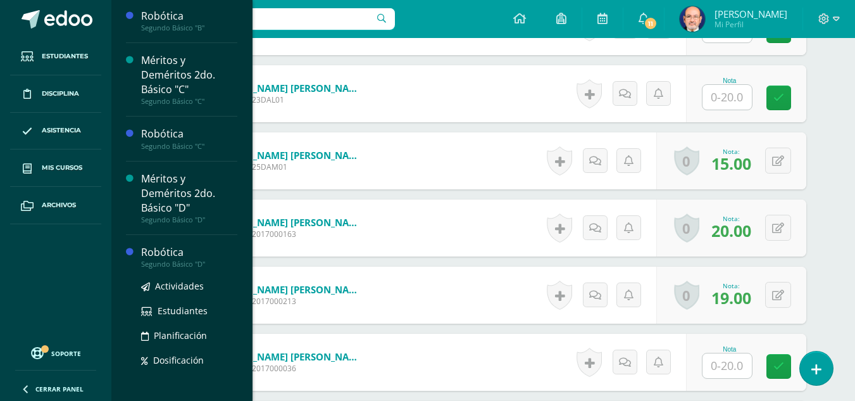
scroll to position [973, 0]
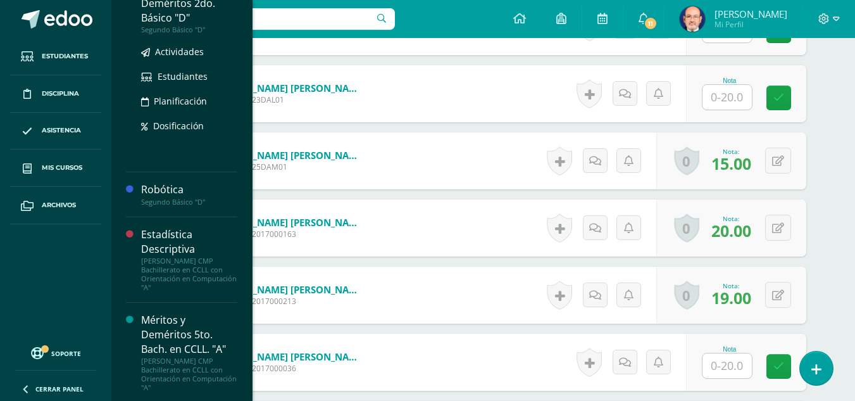
click at [151, 9] on div "Méritos y Deméritos 2do. Básico "D"" at bounding box center [189, 4] width 96 height 44
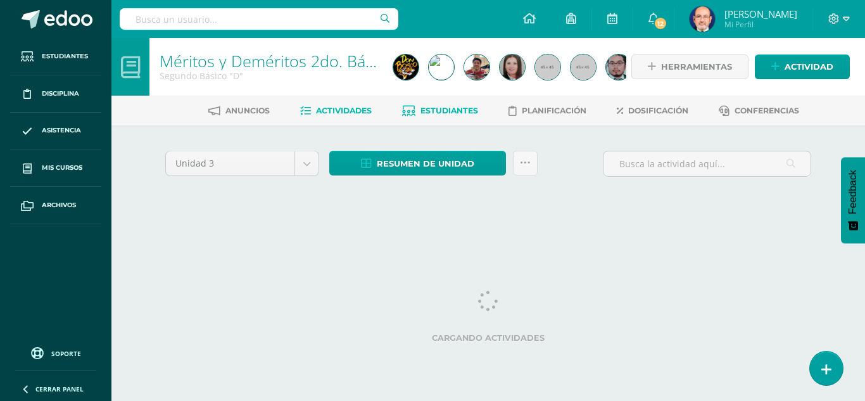
click at [431, 109] on span "Estudiantes" at bounding box center [449, 110] width 58 height 9
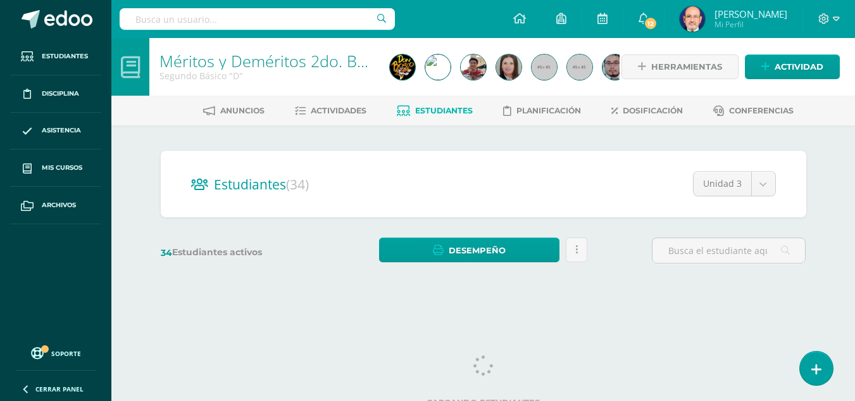
click at [448, 110] on span "Estudiantes" at bounding box center [444, 110] width 58 height 9
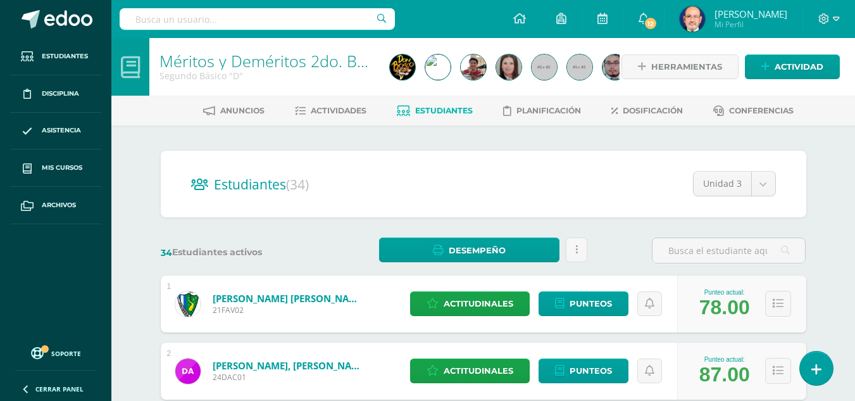
scroll to position [11, 0]
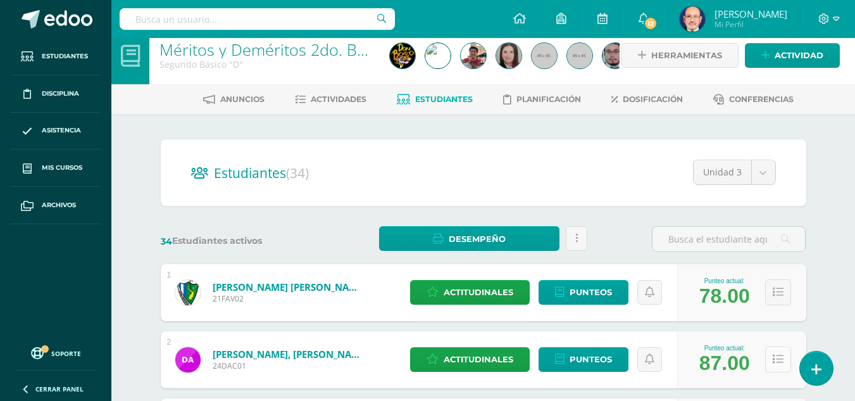
click at [779, 358] on icon at bounding box center [778, 359] width 11 height 11
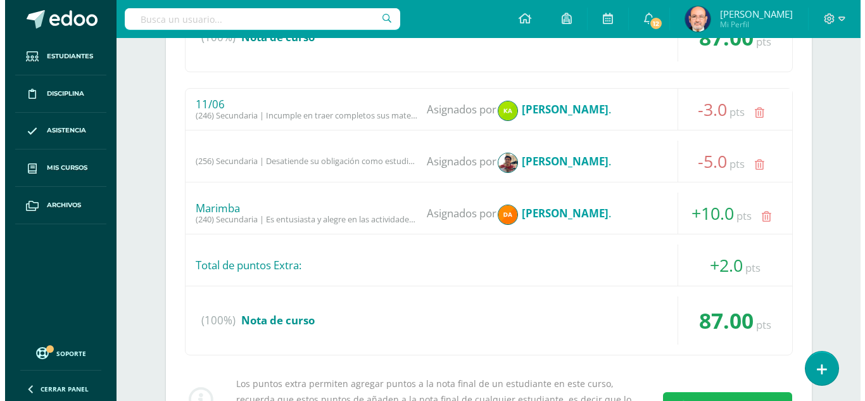
scroll to position [645, 0]
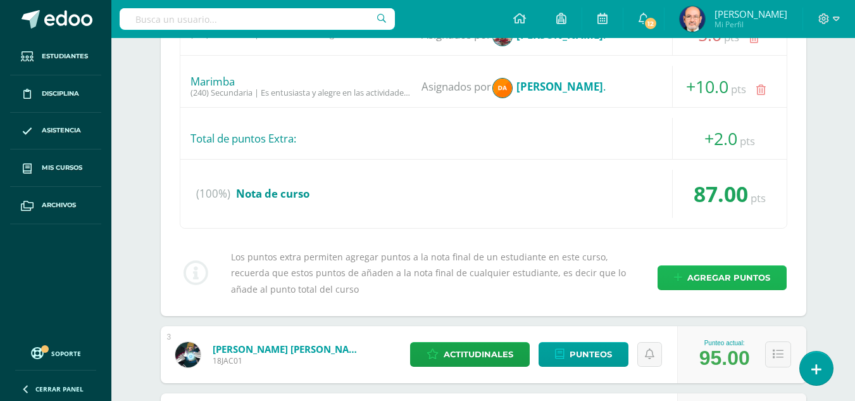
click at [730, 279] on span "Agregar puntos" at bounding box center [729, 277] width 83 height 23
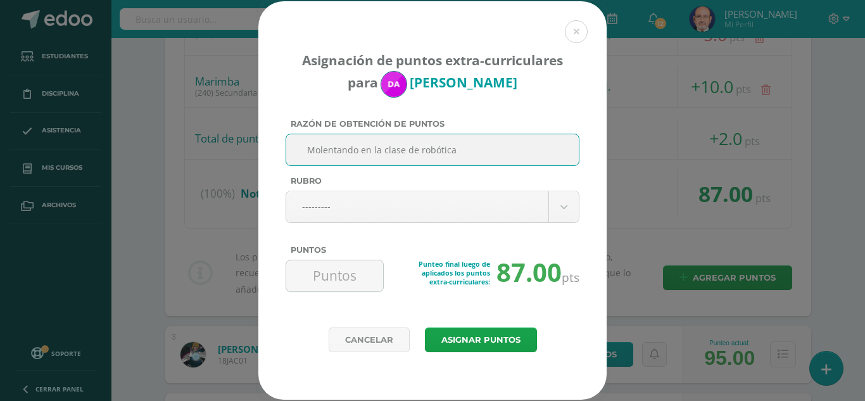
click at [331, 148] on input "Molentando en la clase de robótica" at bounding box center [432, 149] width 282 height 31
click at [425, 148] on input "Molestando en la clase de robótica" at bounding box center [432, 149] width 282 height 31
drag, startPoint x: 466, startPoint y: 152, endPoint x: 222, endPoint y: 117, distance: 247.0
click at [222, 117] on div "Asignación de puntos extra-curriculares para Diego Alvarado Razón de obtención …" at bounding box center [432, 200] width 855 height 398
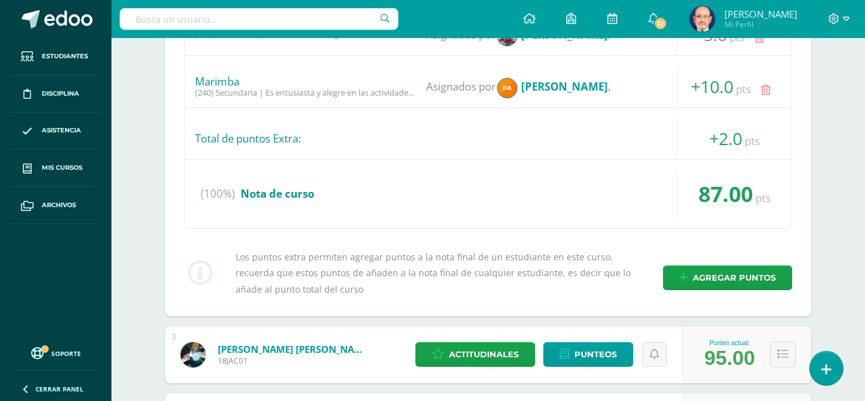
type input "Molestando en la clase de Robótica"
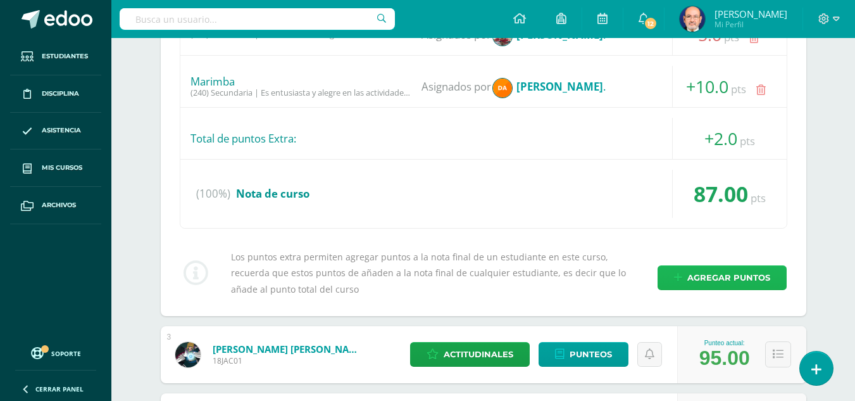
click at [701, 274] on span "Agregar puntos" at bounding box center [729, 277] width 83 height 23
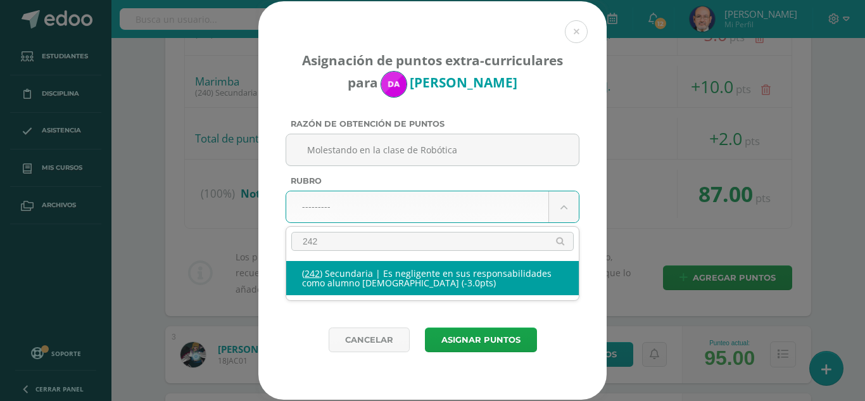
type input "242"
select select "274"
type input "-3"
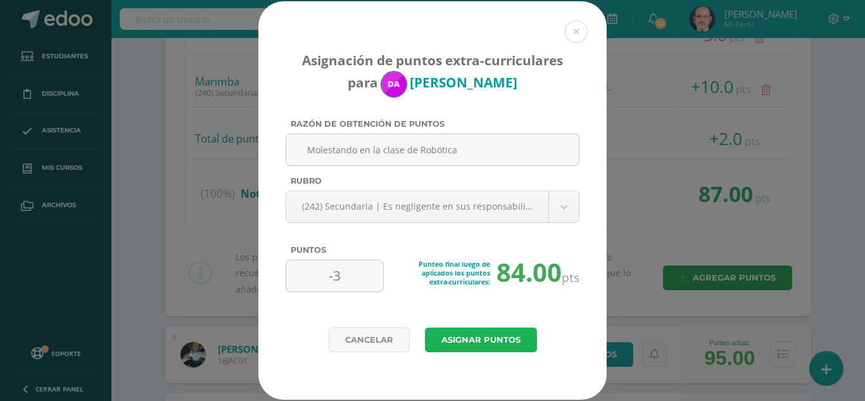
click at [471, 332] on button "Asignar puntos" at bounding box center [481, 339] width 112 height 25
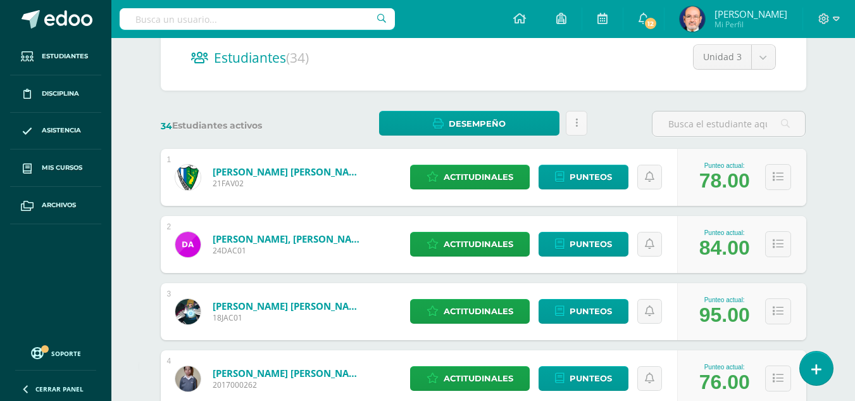
scroll to position [190, 0]
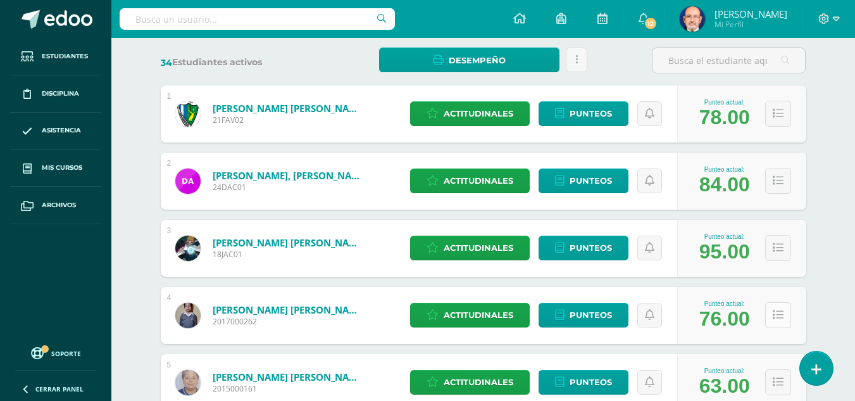
click at [782, 319] on icon at bounding box center [778, 315] width 11 height 11
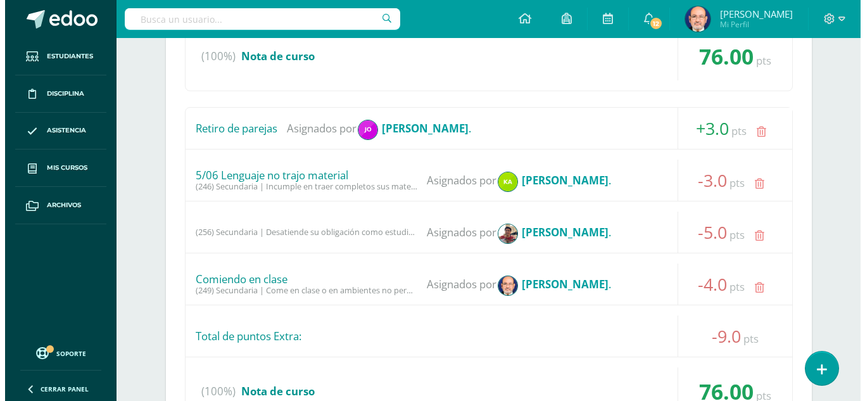
scroll to position [760, 0]
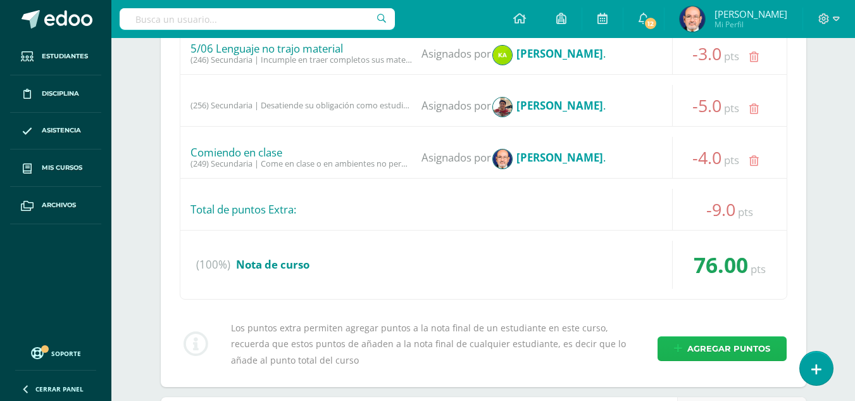
click at [712, 348] on span "Agregar puntos" at bounding box center [729, 348] width 83 height 23
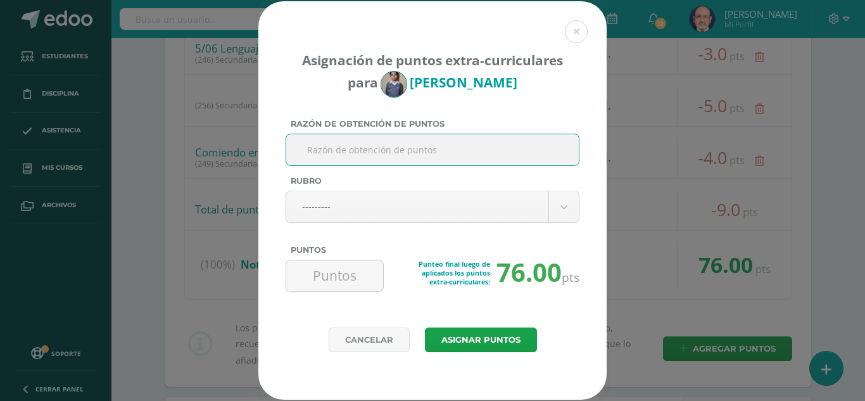
paste input "Molestando en la clase de Robótica"
type input "Molestando en la clase de Robótica"
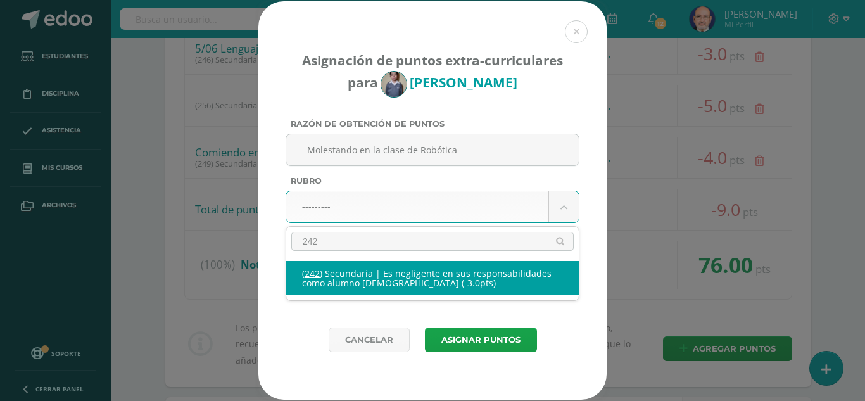
type input "242"
select select "274"
type input "-3"
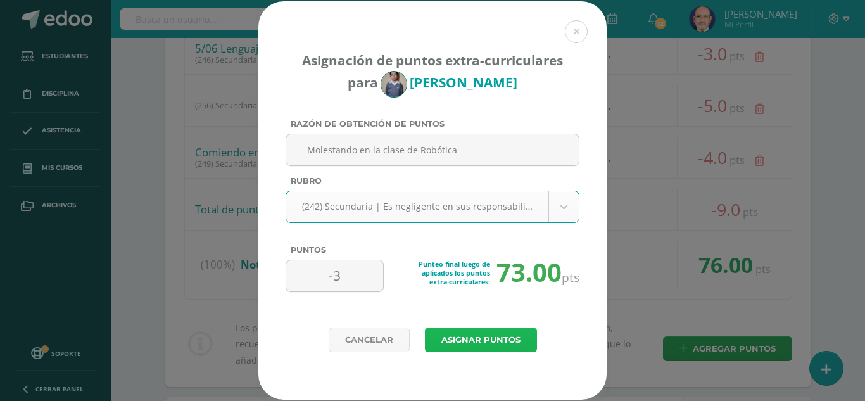
click at [482, 336] on button "Asignar puntos" at bounding box center [481, 339] width 112 height 25
